Goal: Book appointment/travel/reservation

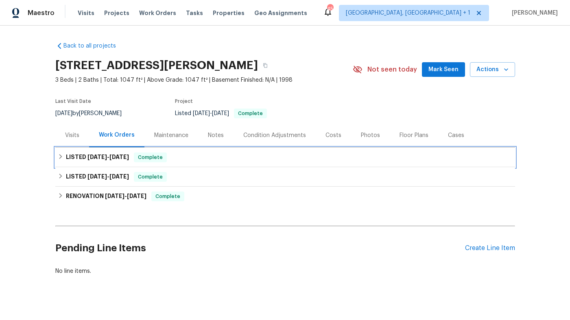
click at [87, 164] on div "LISTED 8/4/25 - 8/12/25 Complete" at bounding box center [285, 158] width 460 height 20
click at [67, 137] on div "Visits" at bounding box center [72, 135] width 14 height 8
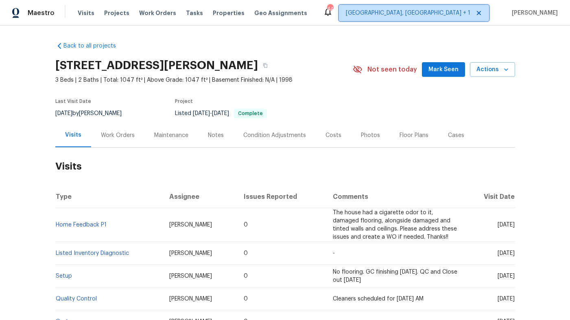
click at [468, 17] on span "[GEOGRAPHIC_DATA], [GEOGRAPHIC_DATA] + 1" at bounding box center [414, 13] width 150 height 16
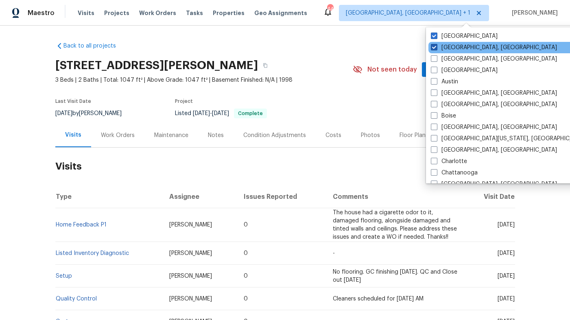
click at [434, 45] on span at bounding box center [434, 47] width 7 height 7
click at [434, 45] on input "Albuquerque, NM" at bounding box center [433, 46] width 5 height 5
checkbox input "false"
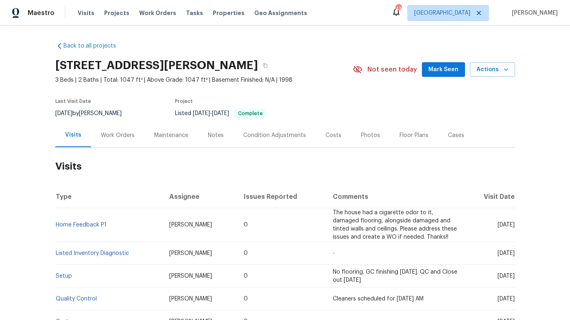
click at [392, 49] on div "Back to all projects 216 E Hinton St, Clayton, NC 27520 3 Beds | 2 Baths | Tota…" at bounding box center [285, 210] width 460 height 350
click at [86, 11] on span "Visits" at bounding box center [86, 13] width 17 height 8
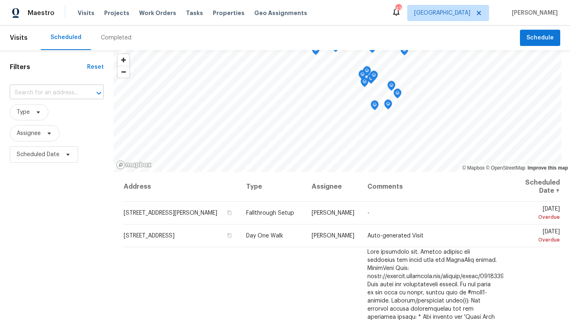
click at [74, 89] on input "text" at bounding box center [45, 93] width 71 height 13
type input "216 e hint"
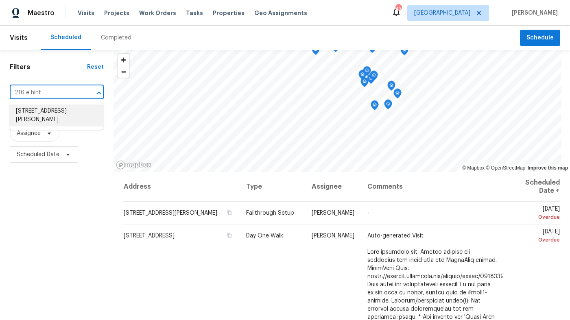
click at [66, 109] on li "[STREET_ADDRESS][PERSON_NAME]" at bounding box center [56, 116] width 94 height 22
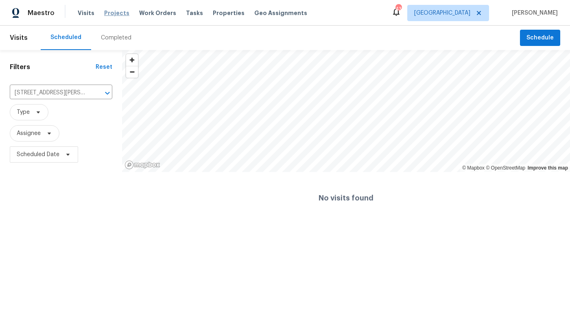
click at [107, 9] on span "Projects" at bounding box center [116, 13] width 25 height 8
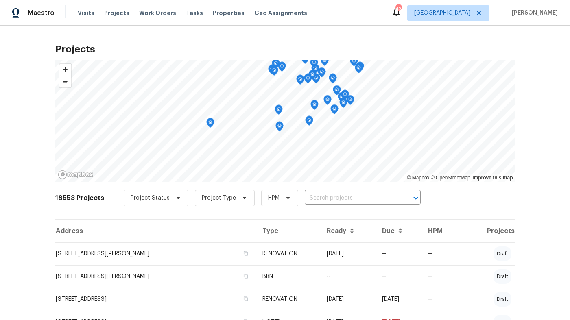
click at [151, 15] on span "Work Orders" at bounding box center [157, 13] width 37 height 8
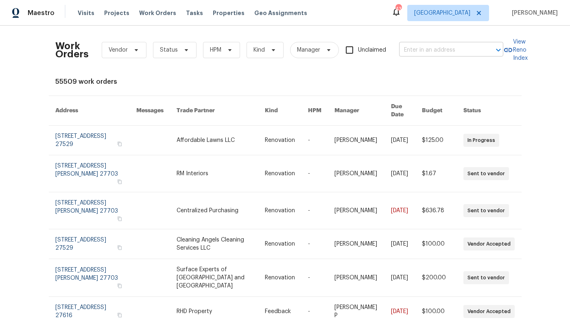
click at [447, 45] on input "text" at bounding box center [439, 50] width 81 height 13
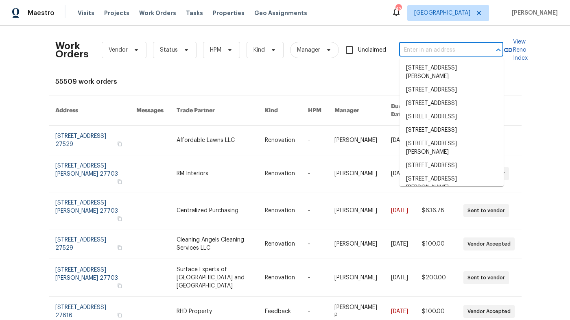
paste input "[URL][DOMAIN_NAME]"
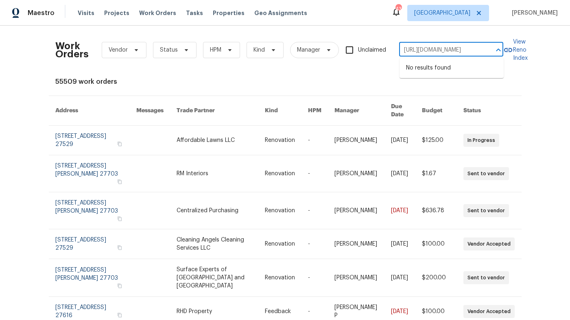
click at [436, 49] on input "[URL][DOMAIN_NAME]" at bounding box center [439, 50] width 81 height 13
type input "216 e [PERSON_NAME]"
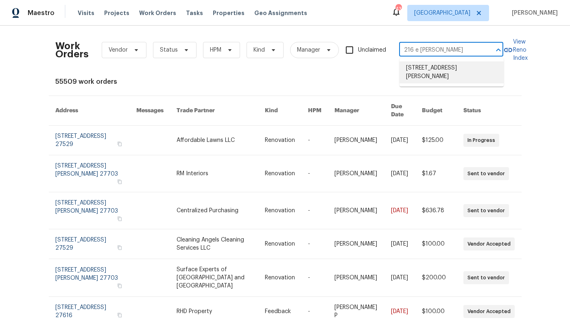
click at [423, 68] on li "[STREET_ADDRESS][PERSON_NAME]" at bounding box center [452, 72] width 104 height 22
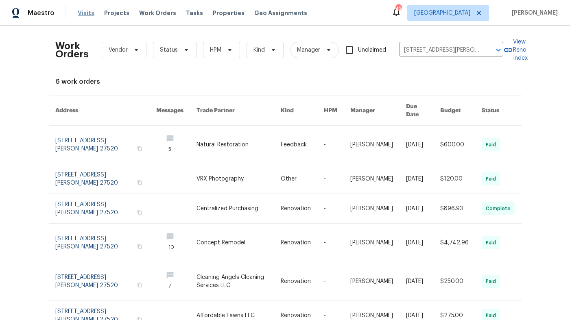
click at [85, 11] on span "Visits" at bounding box center [86, 13] width 17 height 8
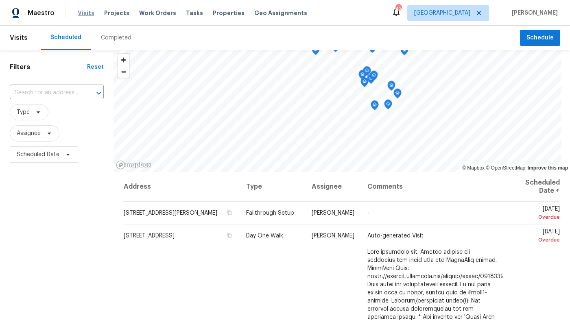
click at [85, 15] on span "Visits" at bounding box center [86, 13] width 17 height 8
click at [67, 91] on input "text" at bounding box center [45, 93] width 71 height 13
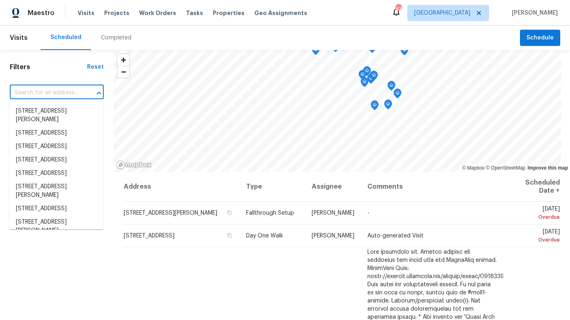
paste input "[URL][DOMAIN_NAME]"
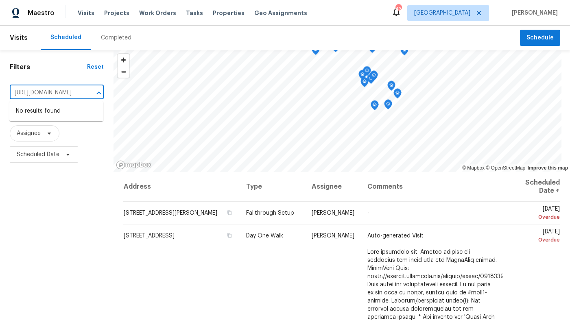
click at [72, 91] on input "[URL][DOMAIN_NAME]" at bounding box center [45, 93] width 71 height 13
type input "216 e hin"
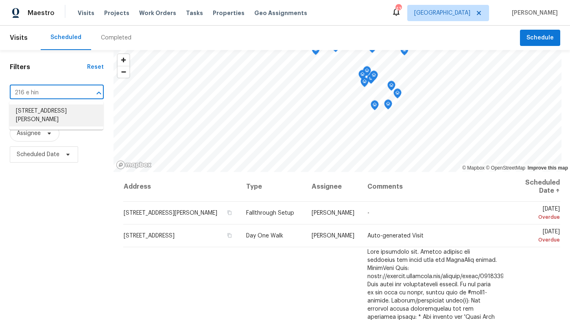
click at [68, 109] on li "[STREET_ADDRESS][PERSON_NAME]" at bounding box center [56, 116] width 94 height 22
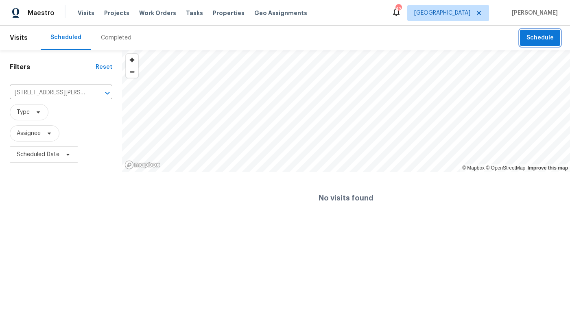
click at [530, 37] on span "Schedule" at bounding box center [540, 38] width 27 height 10
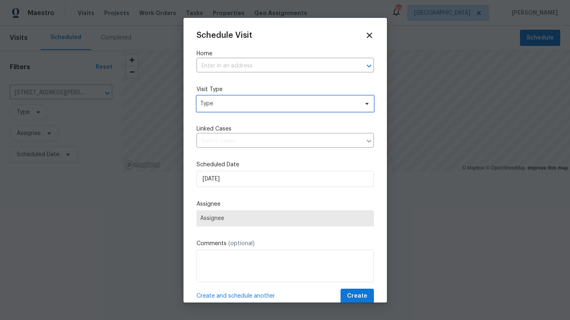
click at [251, 105] on span "Type" at bounding box center [279, 104] width 158 height 8
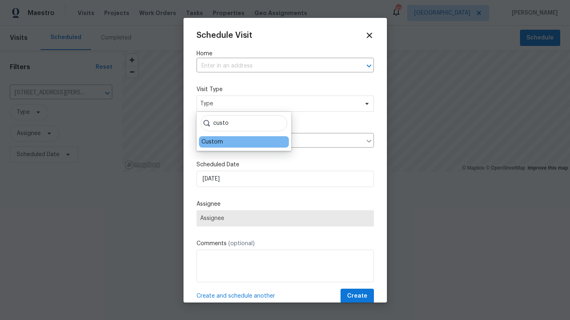
type input "custo"
click at [219, 138] on div "Custom" at bounding box center [212, 142] width 22 height 8
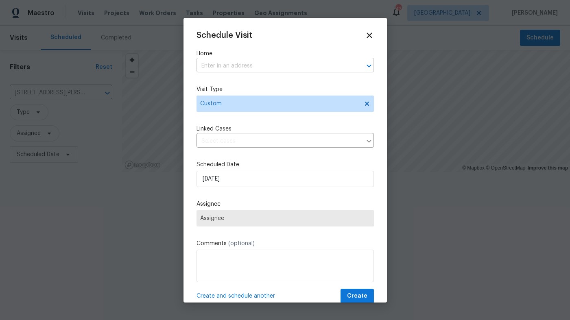
click at [244, 63] on input "text" at bounding box center [274, 66] width 155 height 13
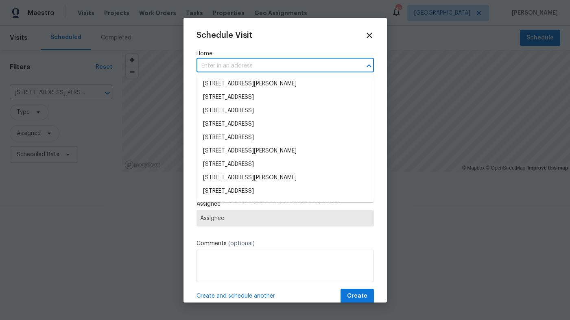
paste input "[URL][DOMAIN_NAME]"
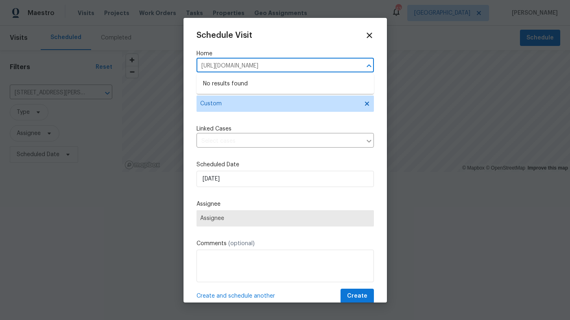
click at [244, 63] on input "[URL][DOMAIN_NAME]" at bounding box center [274, 66] width 155 height 13
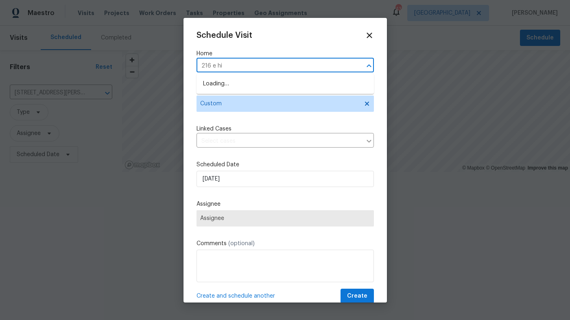
type input "216 e hin"
click at [247, 82] on li "[STREET_ADDRESS][PERSON_NAME]" at bounding box center [285, 83] width 177 height 13
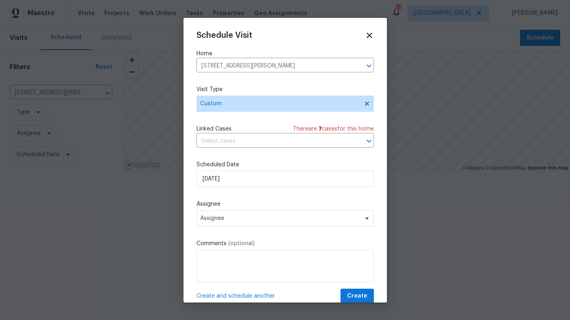
scroll to position [15, 0]
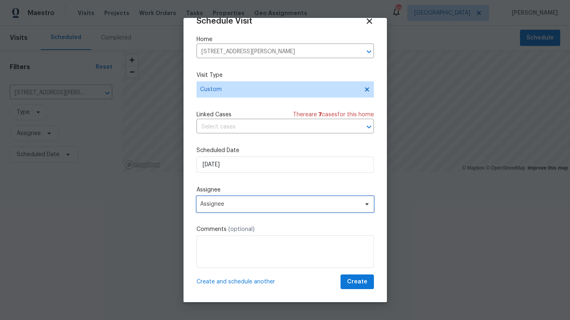
click at [228, 210] on span "Assignee" at bounding box center [285, 204] width 177 height 16
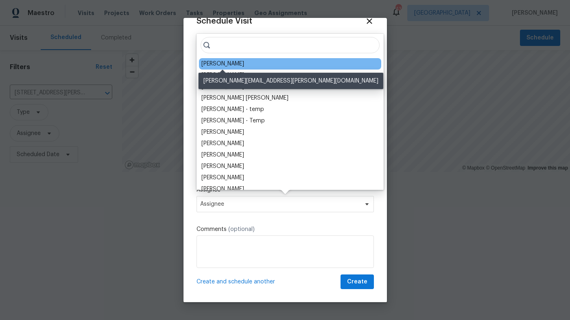
click at [235, 65] on div "[PERSON_NAME]" at bounding box center [222, 64] width 43 height 8
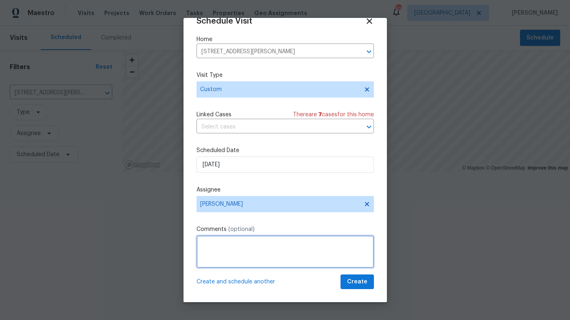
click at [223, 245] on textarea at bounding box center [285, 252] width 177 height 33
type textarea "P"
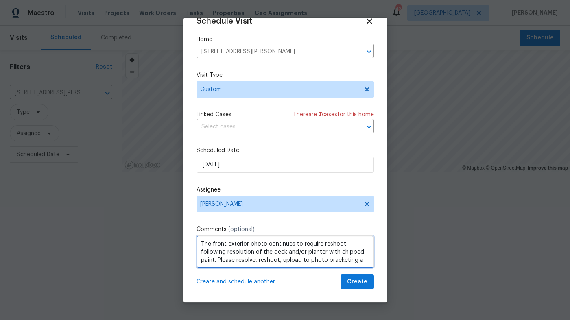
click at [262, 260] on textarea "The front exterior photo continues to require reshoot following resolution of t…" at bounding box center [285, 252] width 177 height 33
paste textarea "[URL][DOMAIN_NAME]"
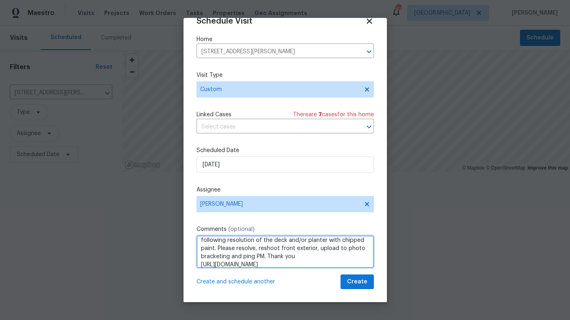
scroll to position [20, 0]
type textarea "The front exterior photo continues to require reshoot following resolution of t…"
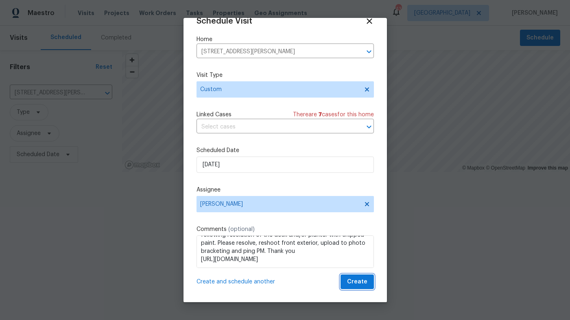
click at [357, 284] on span "Create" at bounding box center [357, 282] width 20 height 10
